Goal: Task Accomplishment & Management: Manage account settings

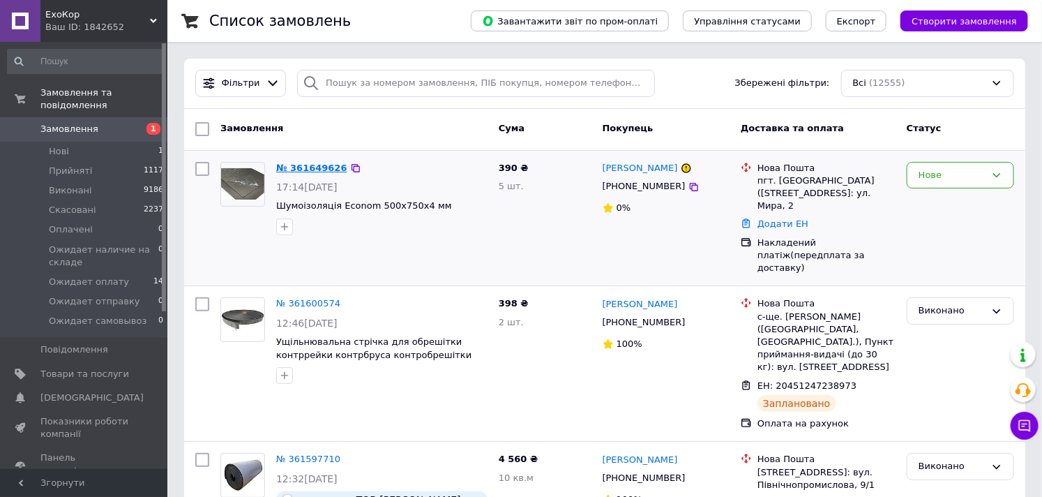
click at [312, 165] on link "№ 361649626" at bounding box center [311, 167] width 71 height 10
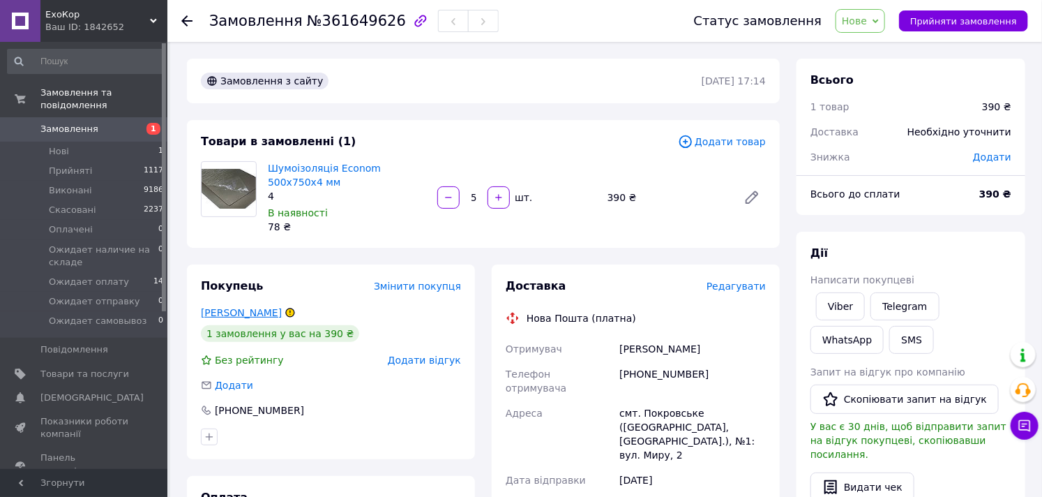
click at [245, 315] on link "Кечин Петя" at bounding box center [241, 312] width 81 height 11
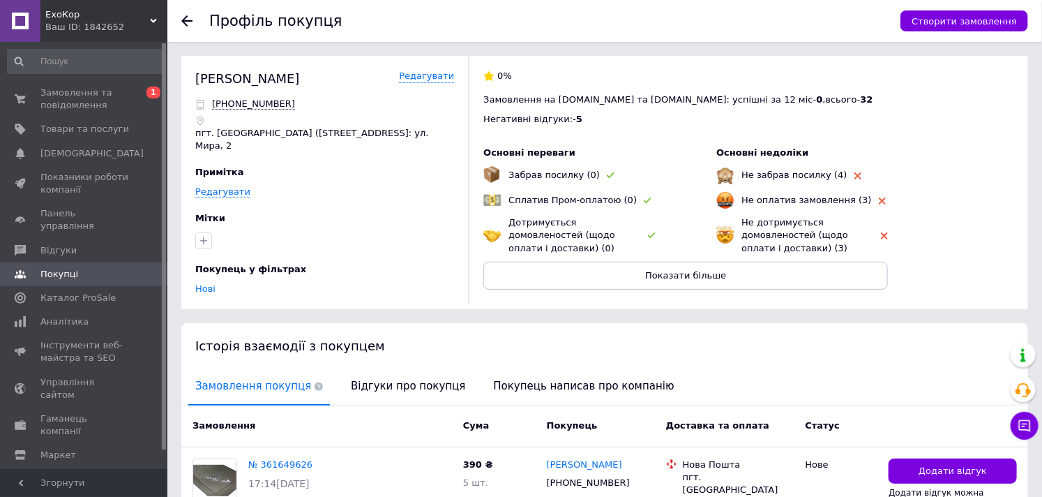
scroll to position [77, 0]
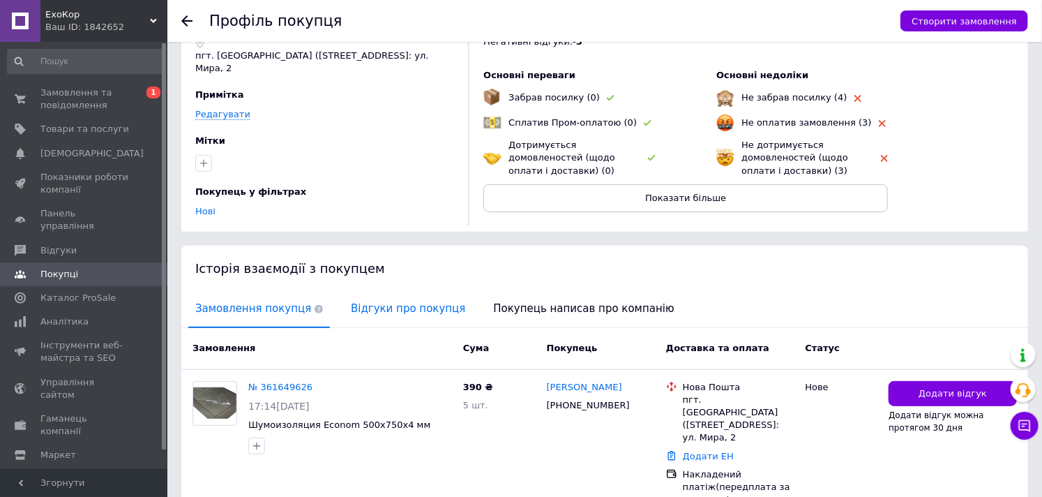
click at [408, 308] on span "Відгуки про покупця" at bounding box center [408, 309] width 128 height 36
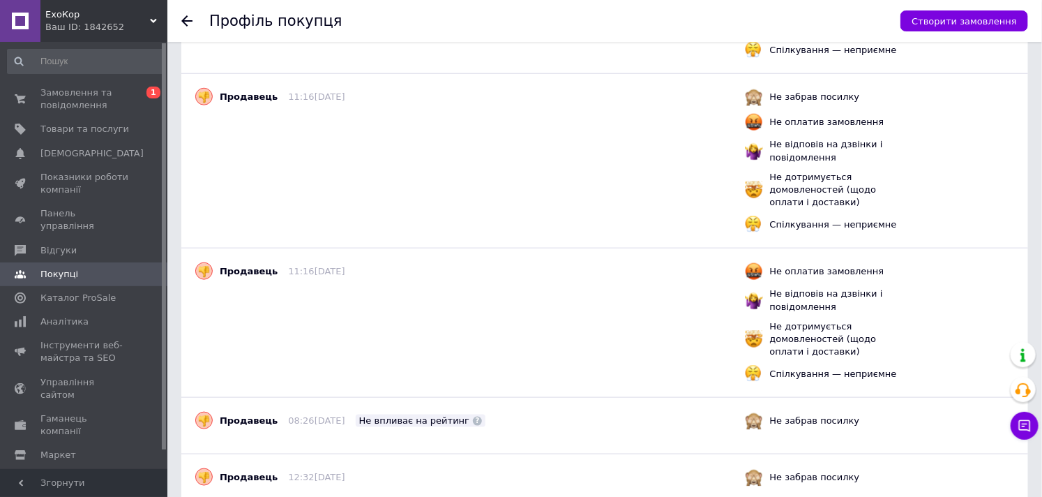
scroll to position [159, 0]
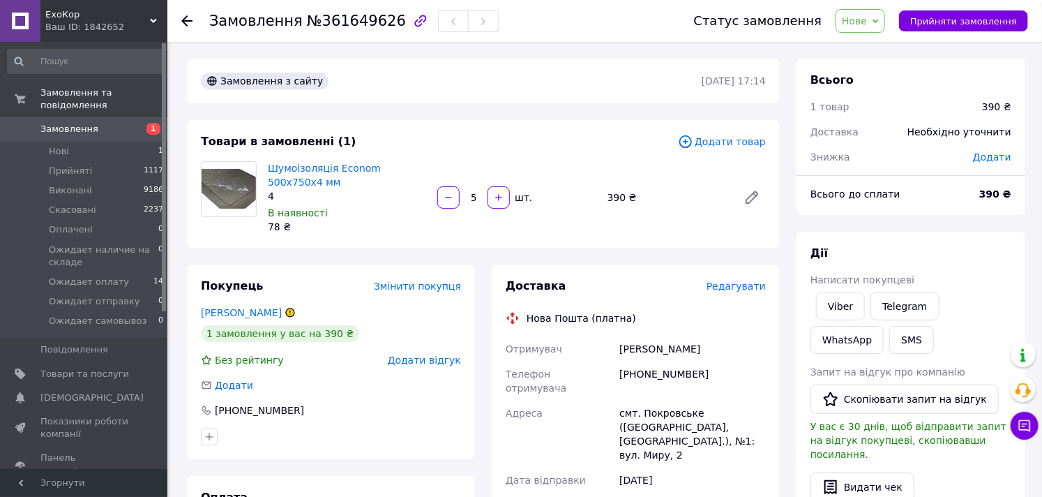
click at [105, 123] on span "Замовлення" at bounding box center [84, 129] width 89 height 13
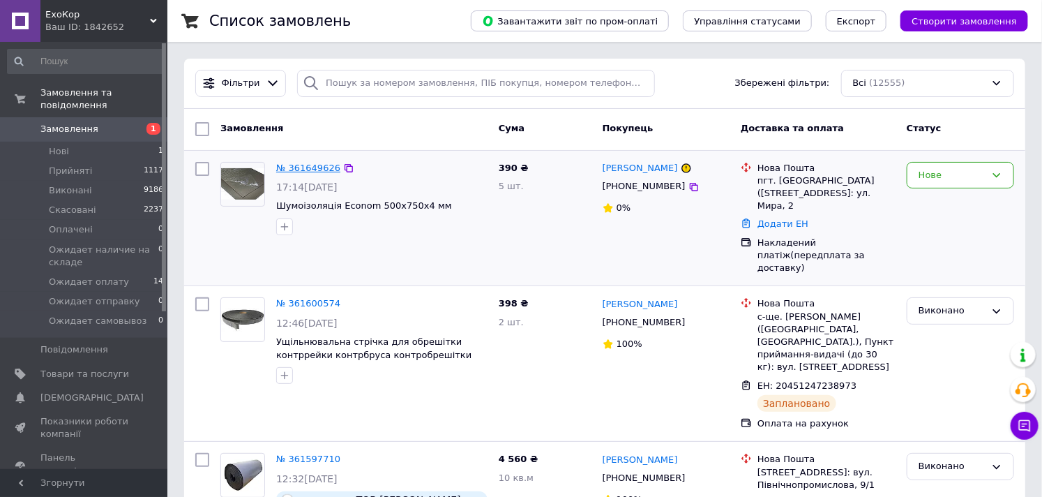
click at [305, 173] on link "№ 361649626" at bounding box center [308, 167] width 64 height 10
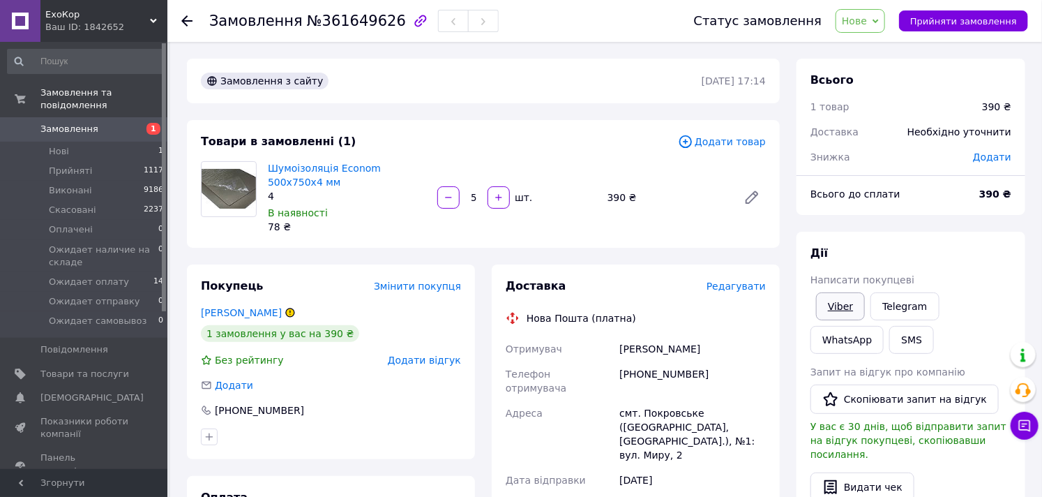
click at [848, 300] on link "Viber" at bounding box center [840, 306] width 49 height 28
click at [242, 315] on link "[PERSON_NAME]" at bounding box center [241, 312] width 81 height 11
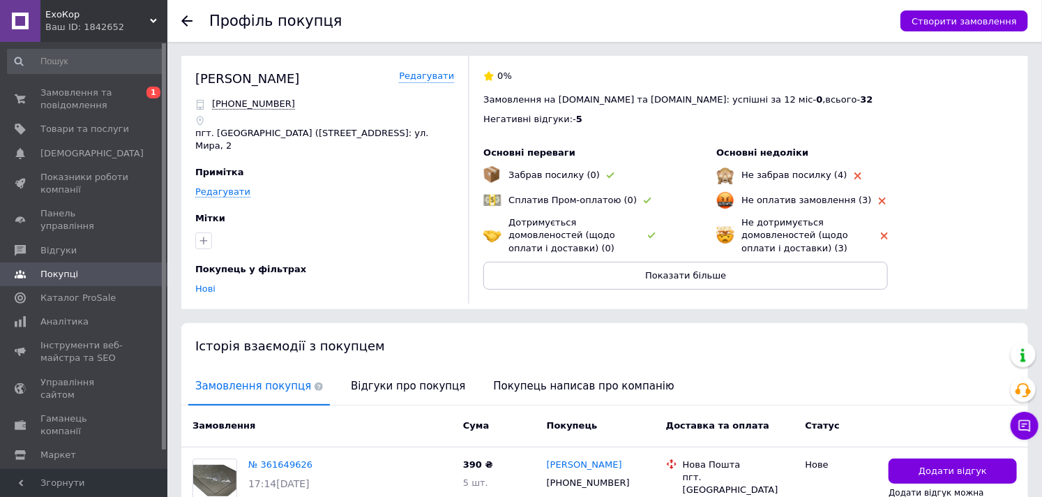
scroll to position [153, 0]
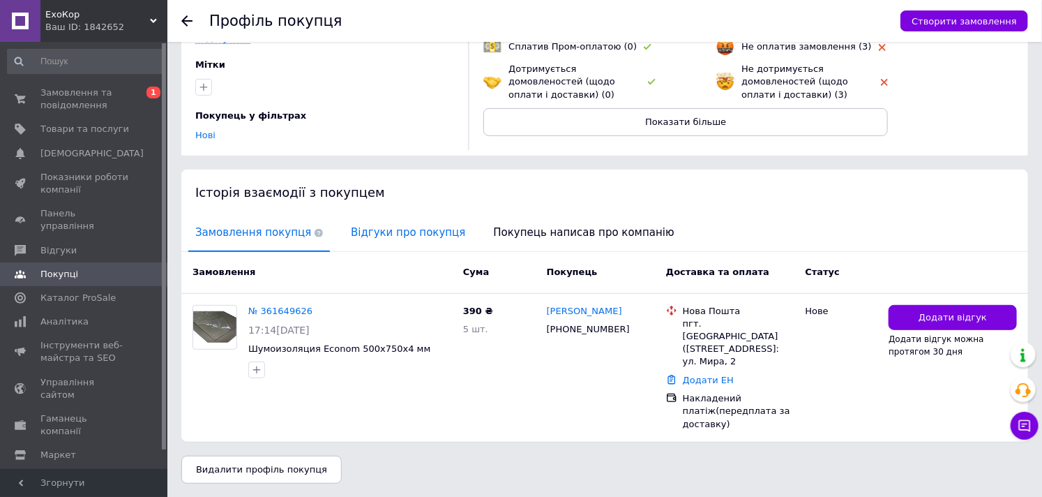
click at [398, 240] on span "Відгуки про покупця" at bounding box center [408, 233] width 128 height 36
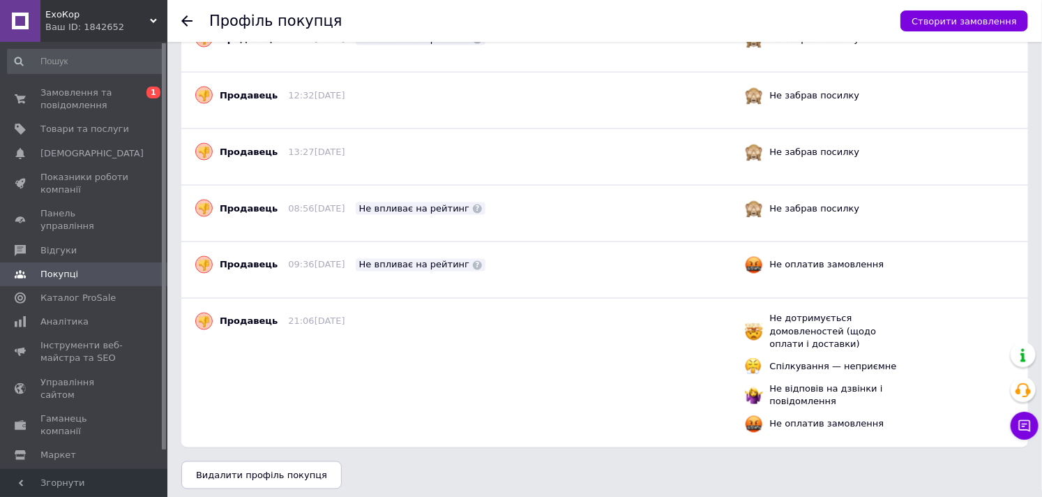
scroll to position [935, 0]
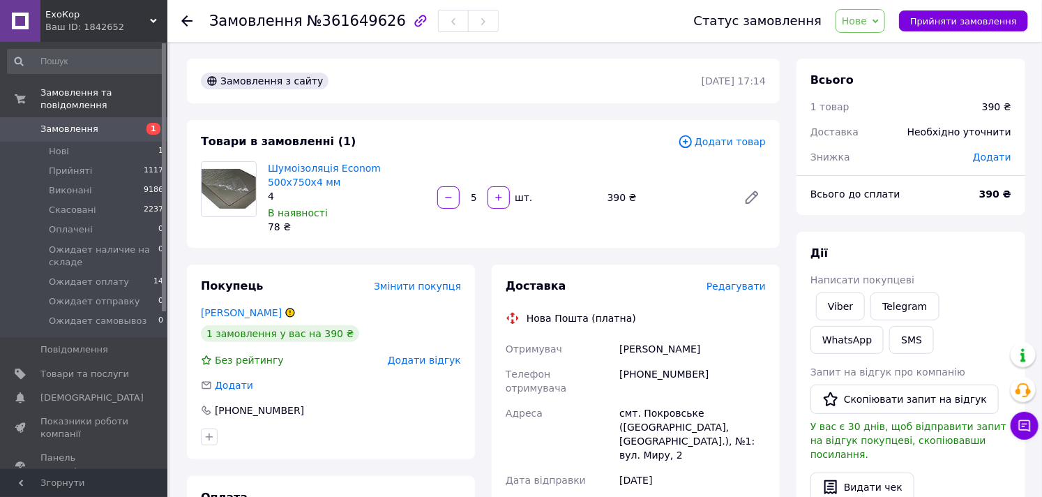
click at [882, 26] on span "Нове" at bounding box center [860, 21] width 50 height 24
click at [886, 46] on li "Прийнято" at bounding box center [911, 48] width 151 height 21
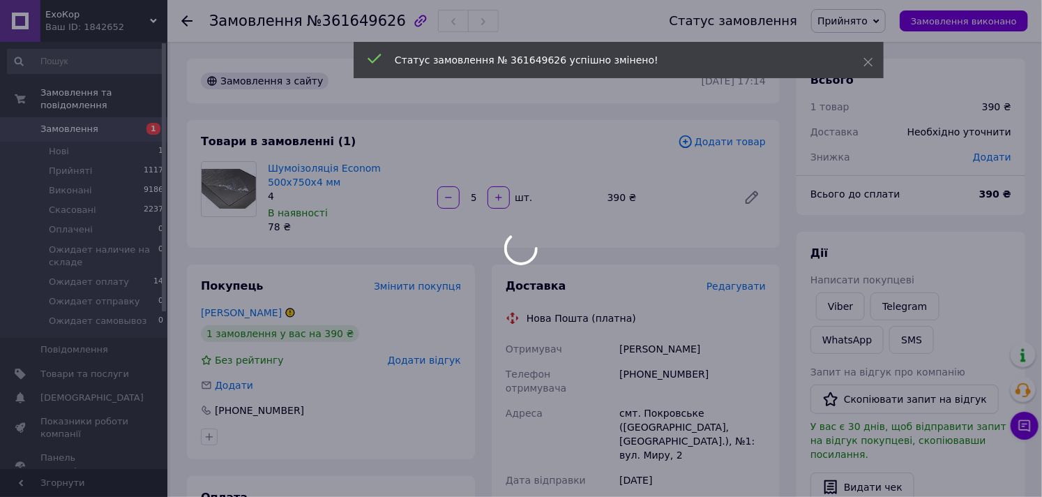
click at [837, 312] on div at bounding box center [521, 248] width 1042 height 497
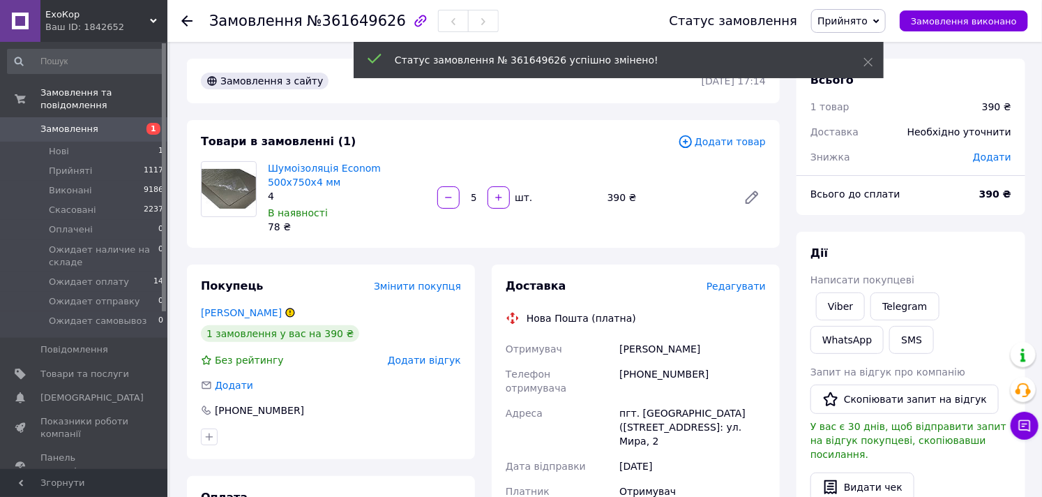
click at [851, 280] on span "Написати покупцеві" at bounding box center [862, 279] width 104 height 11
click at [840, 303] on link "Viber" at bounding box center [840, 306] width 49 height 28
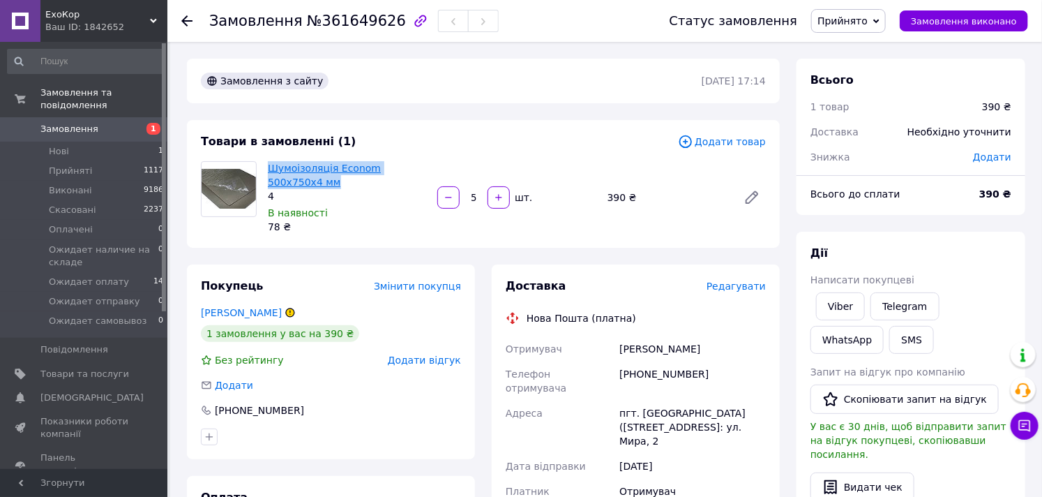
drag, startPoint x: 298, startPoint y: 181, endPoint x: 269, endPoint y: 162, distance: 35.2
click at [269, 162] on span "Шумоізоляція Econom 500x750x4 мм" at bounding box center [347, 175] width 158 height 28
copy link "Шумоізоляція Econom 500x750x4 мм"
click at [349, 24] on span "№361649626" at bounding box center [356, 21] width 99 height 17
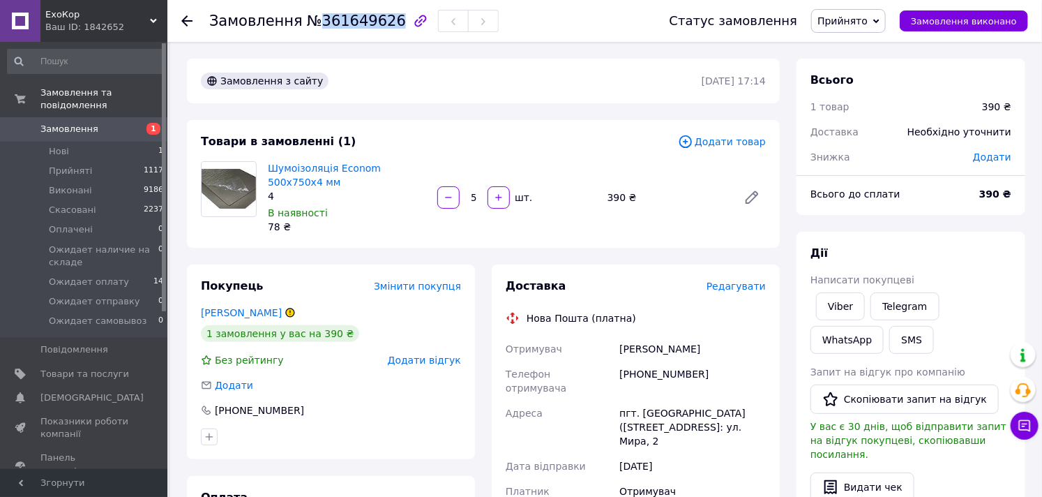
copy span "361649626"
click at [136, 123] on span "1" at bounding box center [148, 129] width 38 height 13
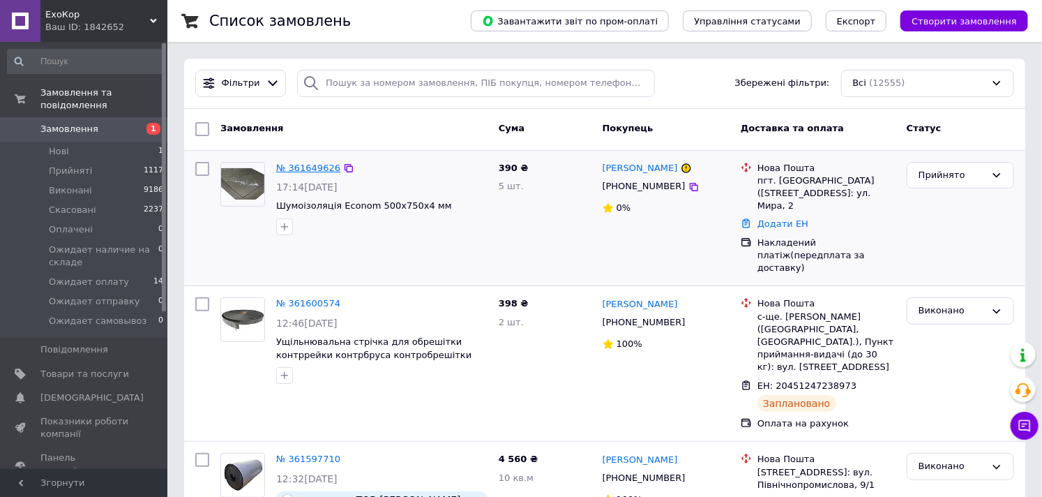
click at [324, 168] on link "№ 361649626" at bounding box center [308, 167] width 64 height 10
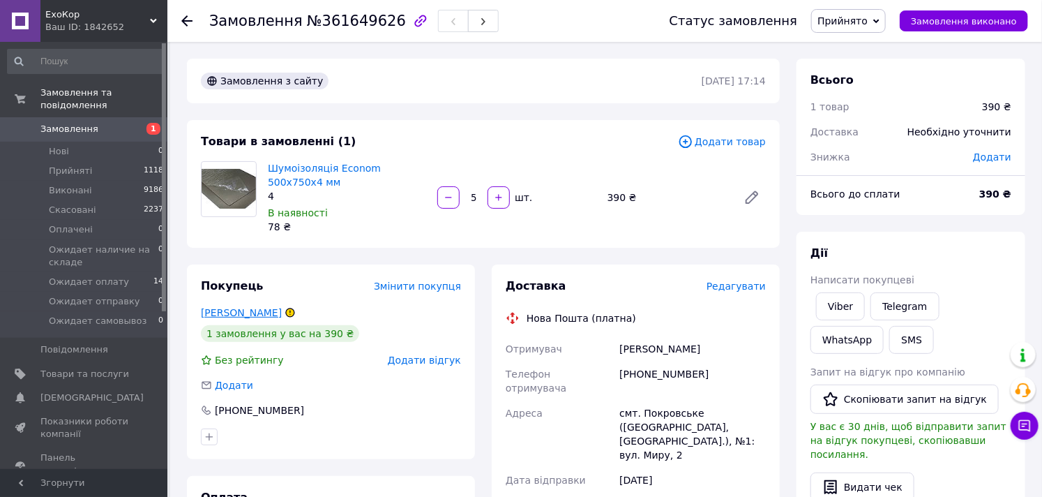
click at [234, 315] on link "Кечин Петя" at bounding box center [241, 312] width 81 height 11
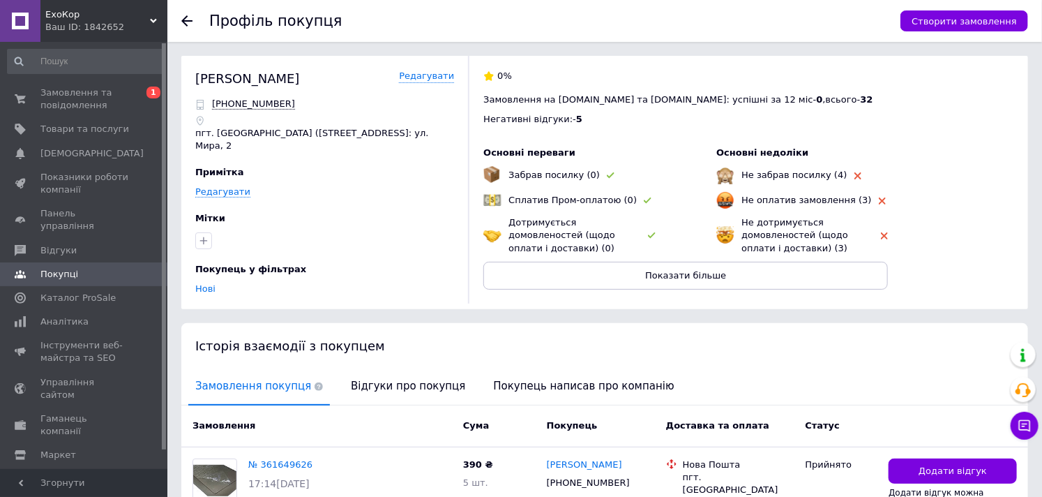
scroll to position [153, 0]
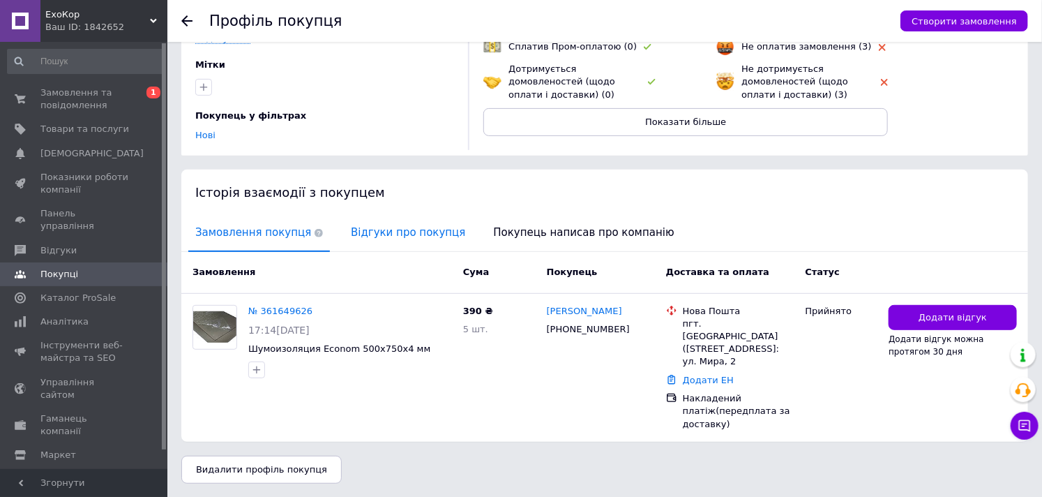
click at [416, 235] on span "Відгуки про покупця" at bounding box center [408, 233] width 128 height 36
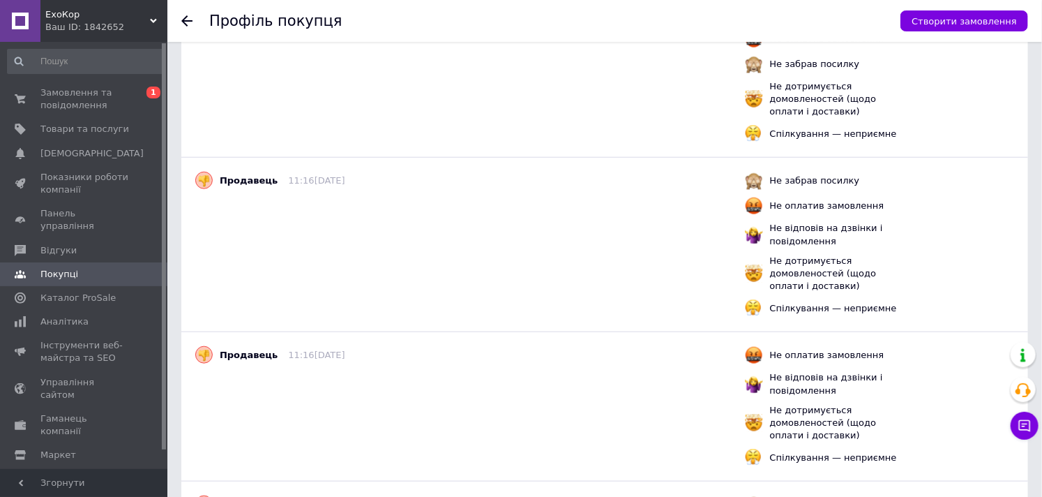
scroll to position [540, 0]
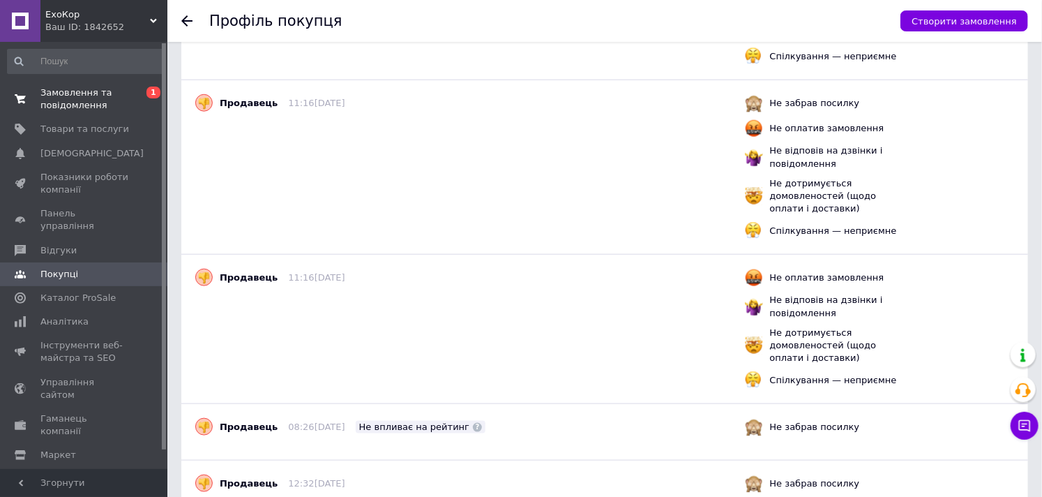
click at [84, 94] on span "Замовлення та повідомлення" at bounding box center [84, 98] width 89 height 25
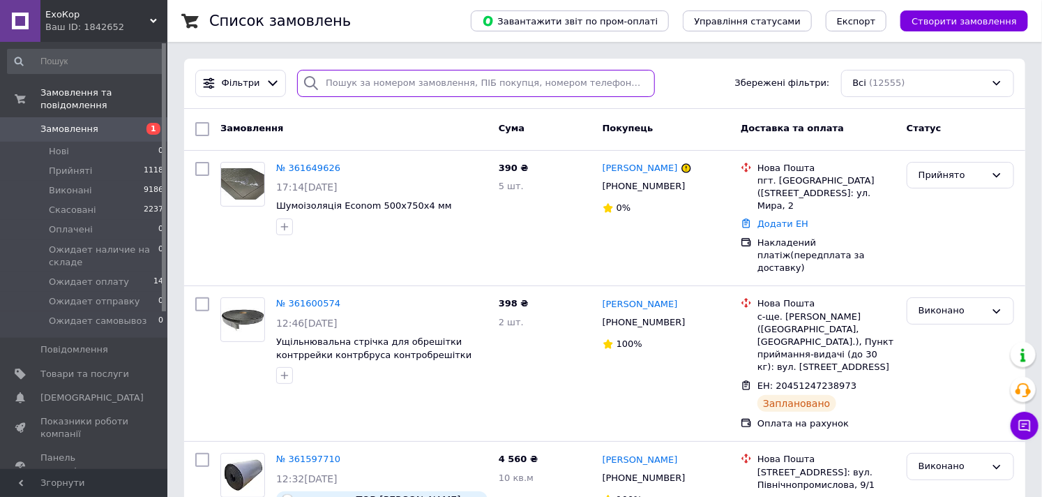
click at [389, 85] on input "search" at bounding box center [476, 83] width 358 height 27
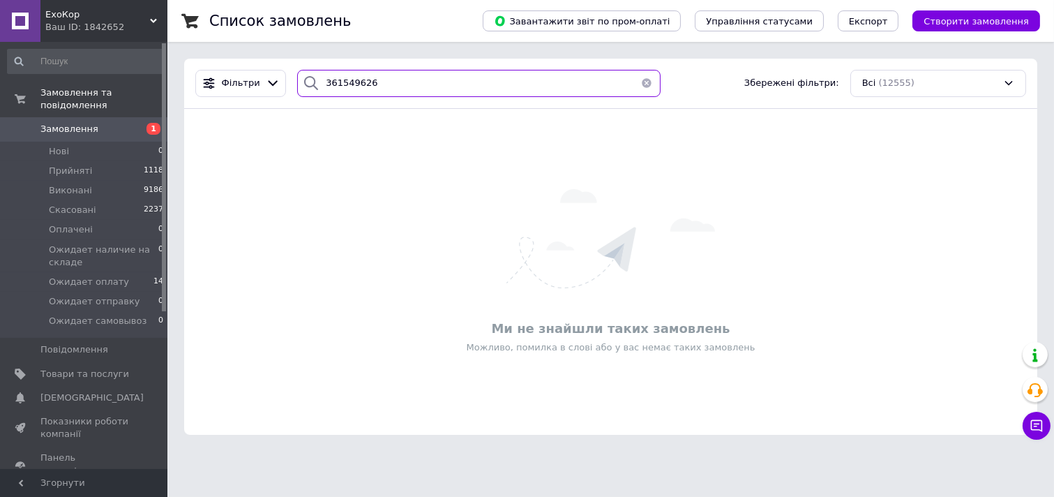
click at [349, 82] on input "361549626" at bounding box center [478, 83] width 363 height 27
click at [354, 82] on input "361549626" at bounding box center [478, 83] width 363 height 27
drag, startPoint x: 389, startPoint y: 82, endPoint x: 337, endPoint y: 78, distance: 52.5
click at [337, 78] on input "361549626" at bounding box center [478, 83] width 363 height 27
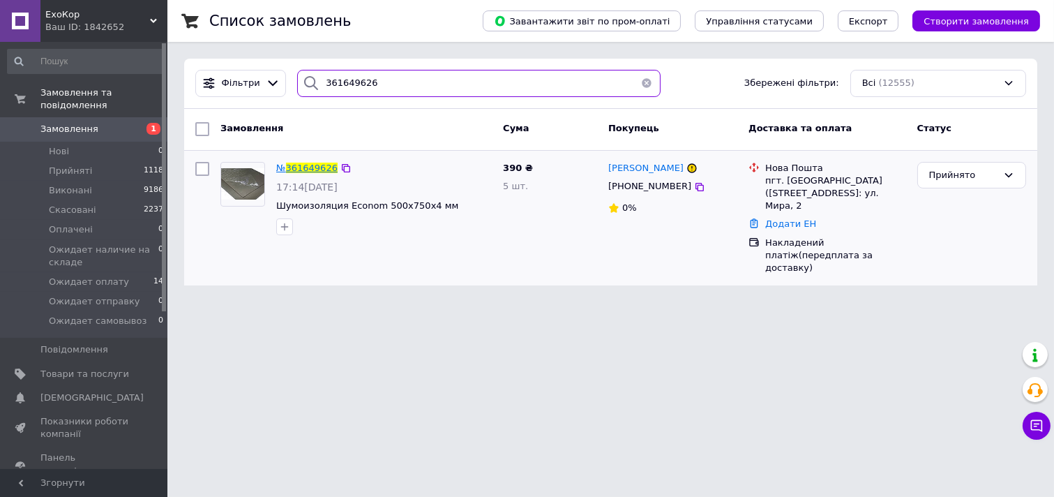
type input "361649626"
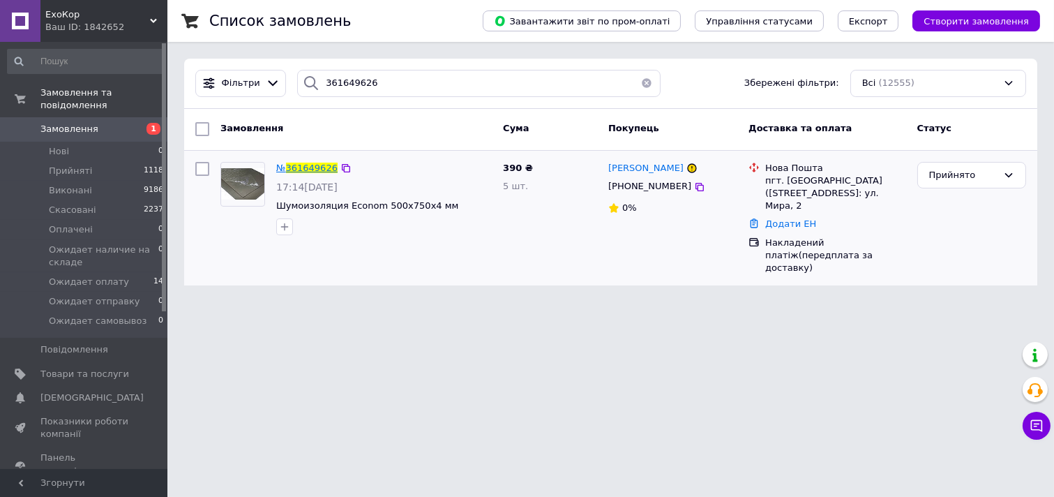
click at [303, 168] on span "361649626" at bounding box center [312, 167] width 52 height 10
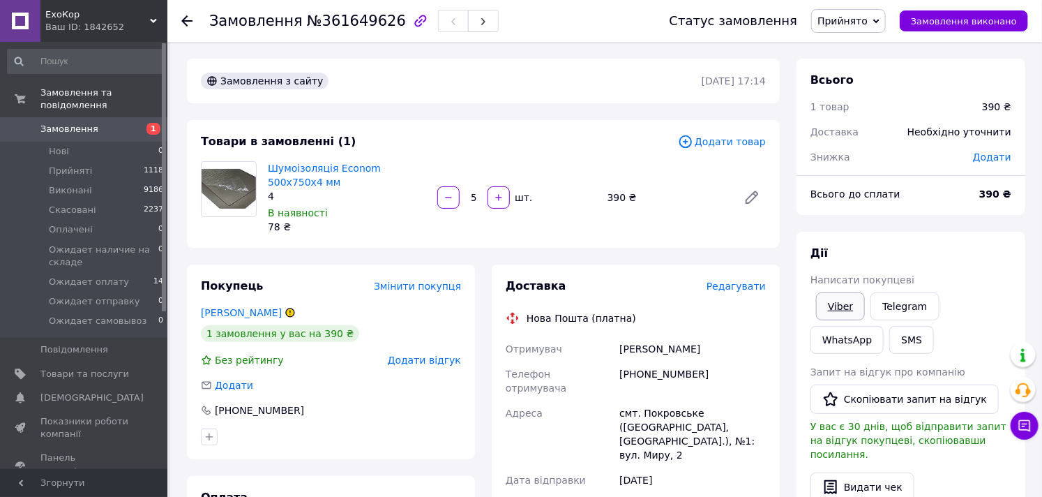
click at [837, 301] on link "Viber" at bounding box center [840, 306] width 49 height 28
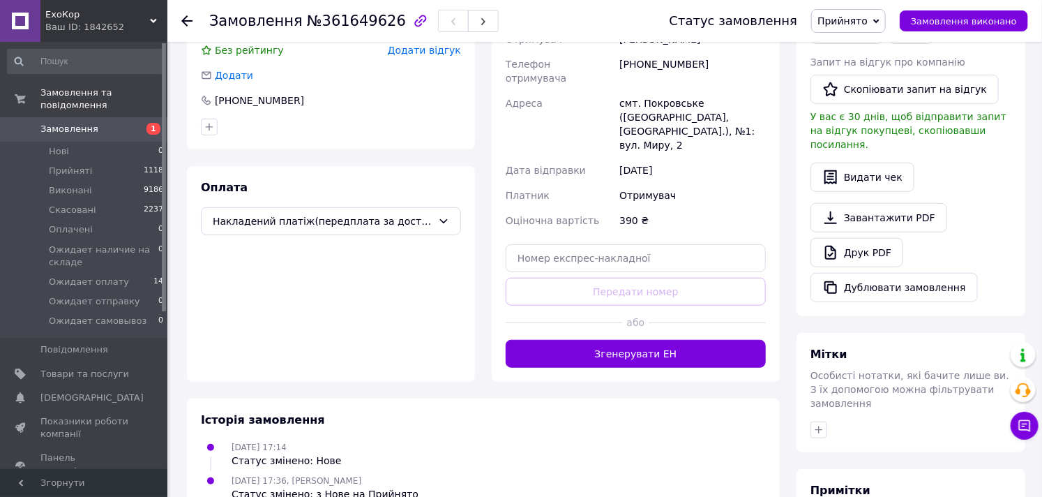
scroll to position [77, 0]
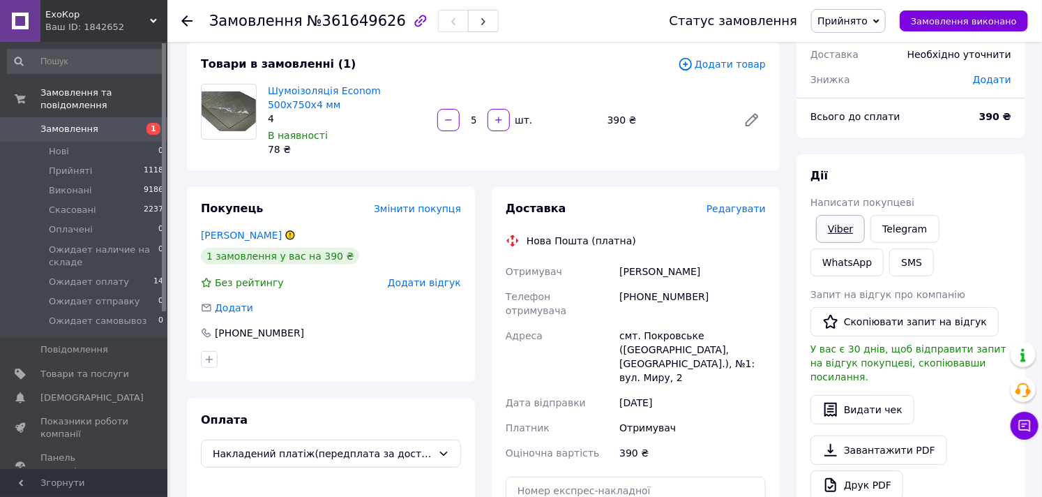
click at [845, 227] on link "Viber" at bounding box center [840, 229] width 49 height 28
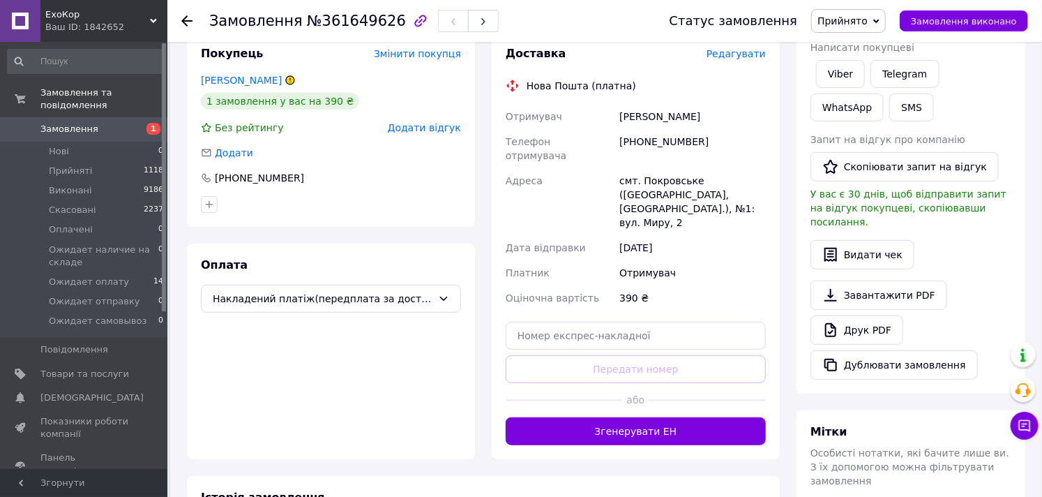
scroll to position [387, 0]
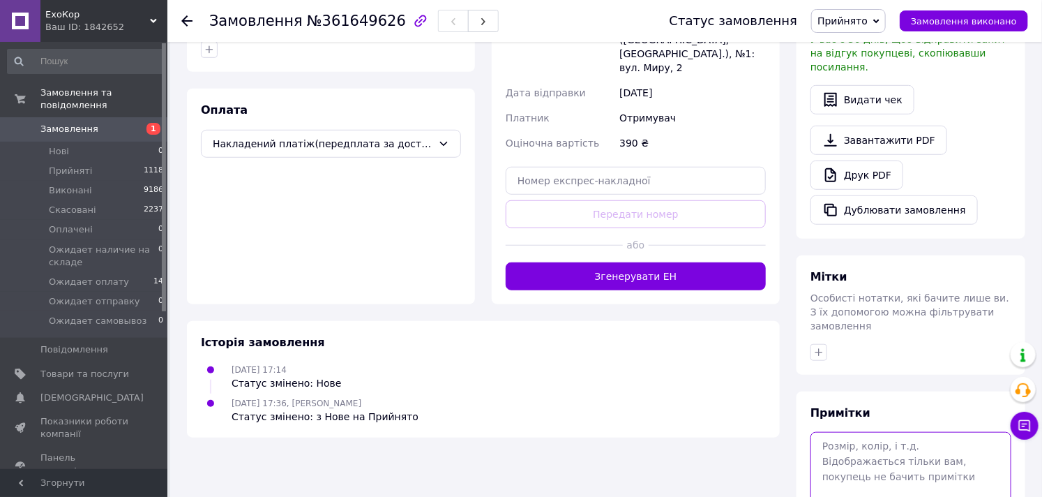
click at [898, 432] on textarea at bounding box center [910, 469] width 201 height 74
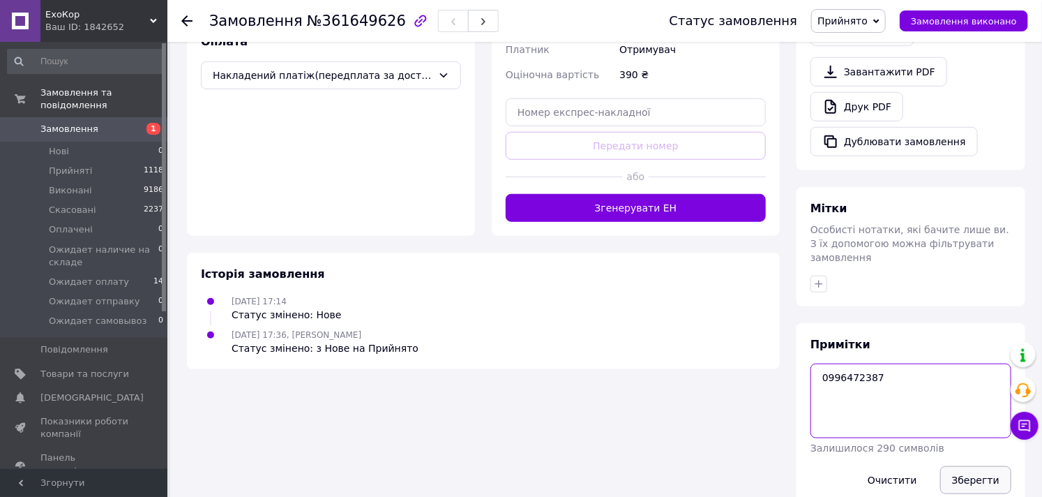
type textarea "0996472387"
click at [978, 466] on button "Зберегти" at bounding box center [975, 480] width 71 height 28
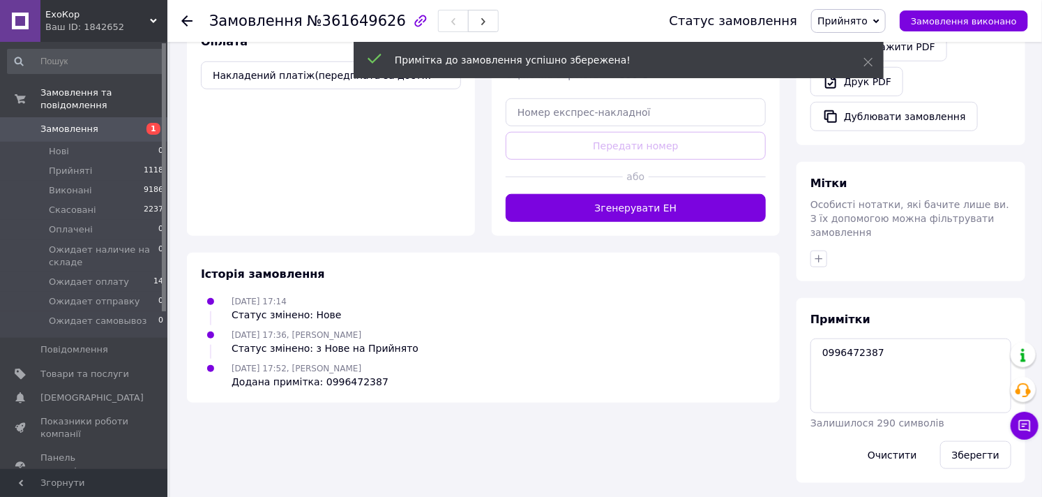
scroll to position [430, 0]
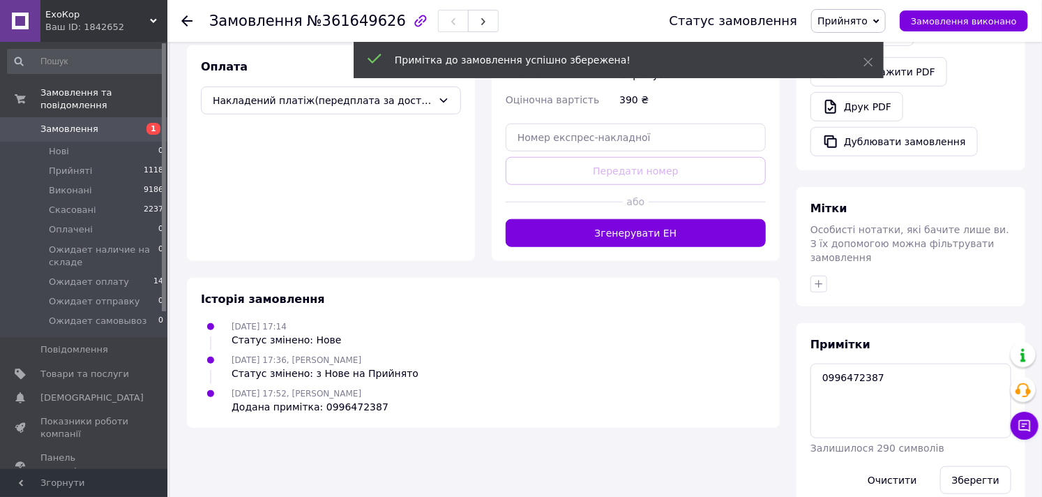
click at [91, 123] on span "Замовлення" at bounding box center [84, 129] width 89 height 13
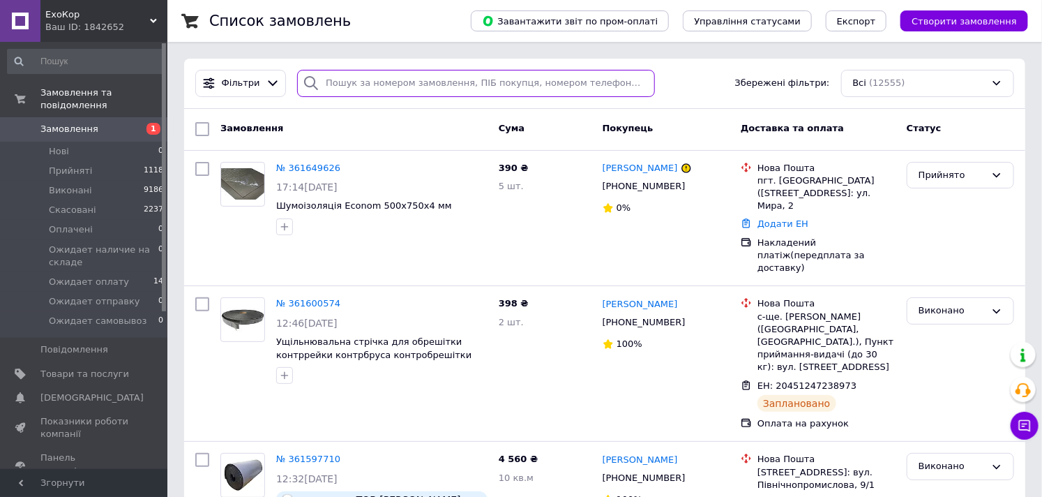
click at [373, 81] on input "search" at bounding box center [476, 83] width 358 height 27
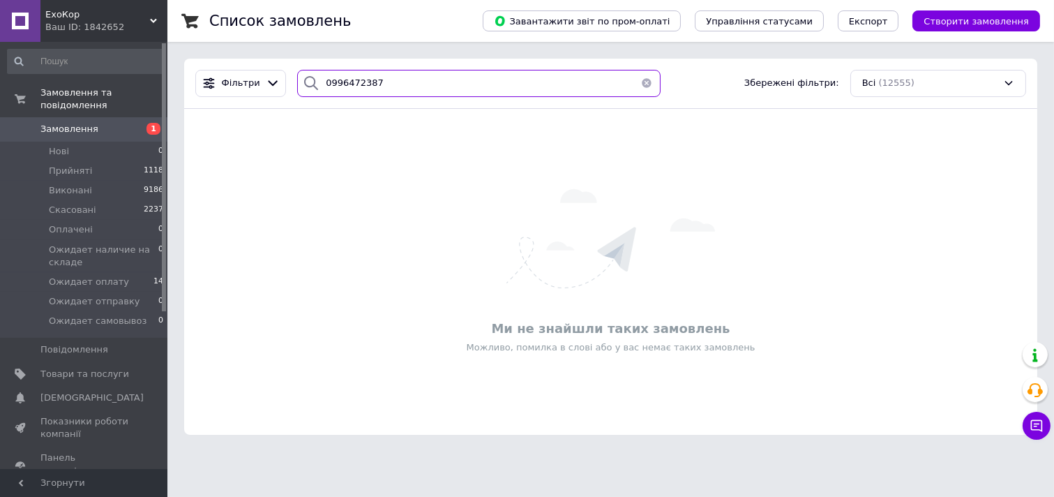
click at [351, 78] on input "0996472387" at bounding box center [478, 83] width 363 height 27
type input "0996472387"
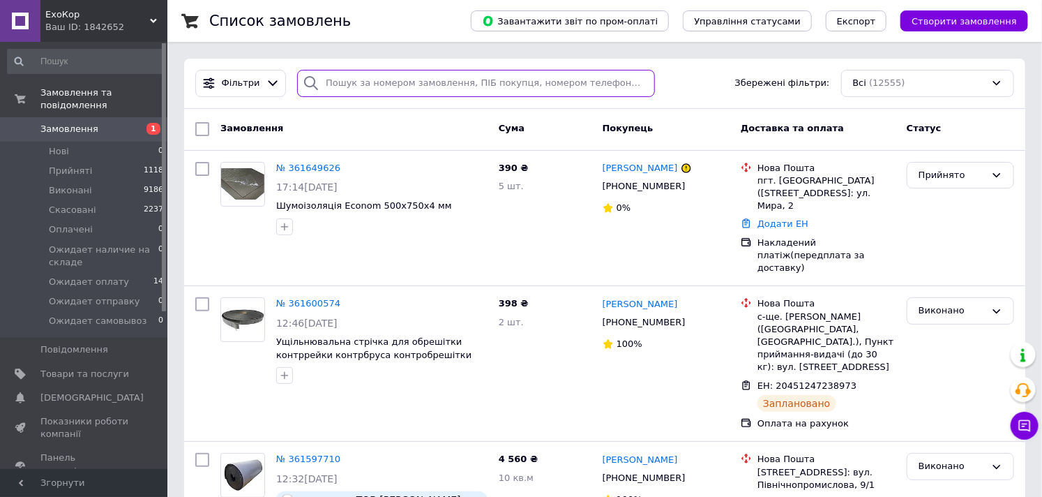
click at [377, 70] on input "search" at bounding box center [476, 83] width 358 height 27
paste input "305500604"
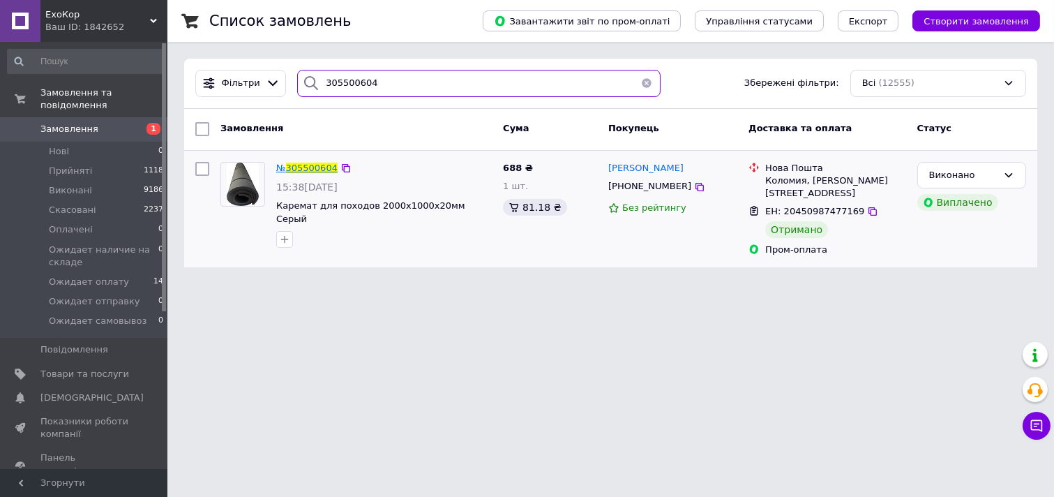
type input "305500604"
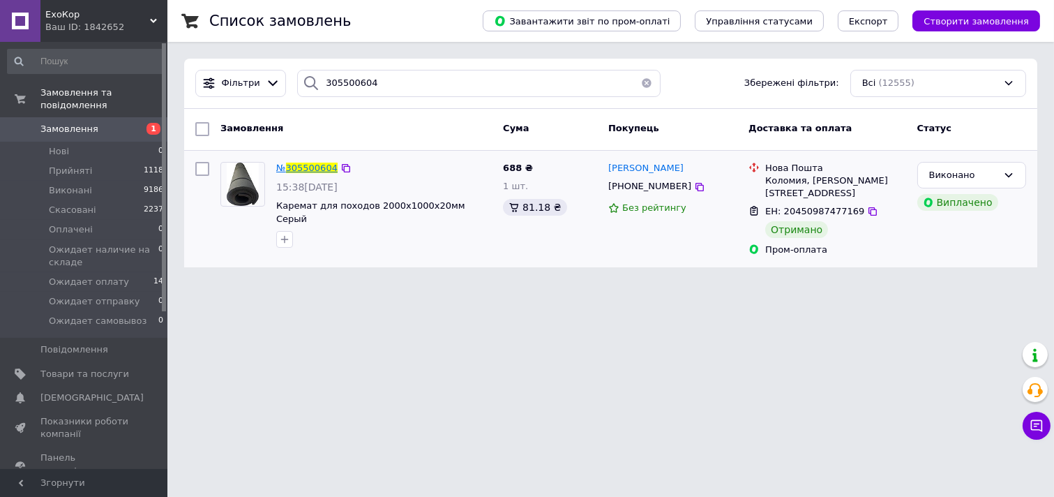
click at [326, 169] on span "305500604" at bounding box center [312, 167] width 52 height 10
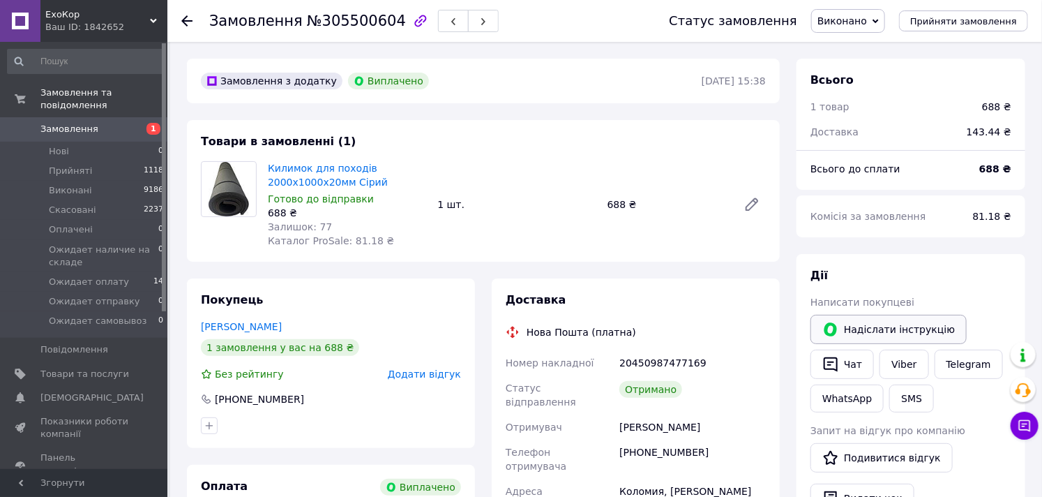
scroll to position [33, 0]
click at [891, 364] on link "Viber" at bounding box center [903, 363] width 49 height 29
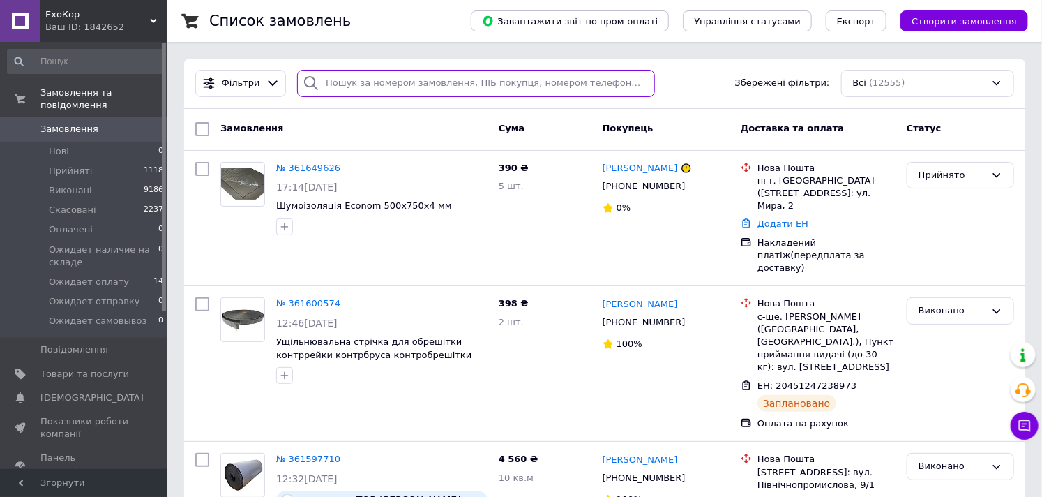
click at [373, 75] on input "search" at bounding box center [476, 83] width 358 height 27
paste input "305500604"
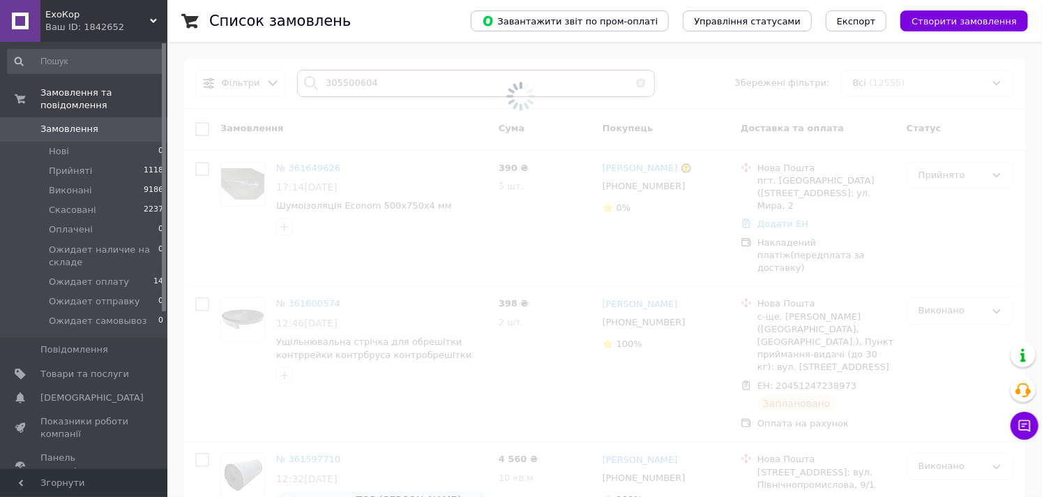
type input "305500604"
